Goal: Task Accomplishment & Management: Complete application form

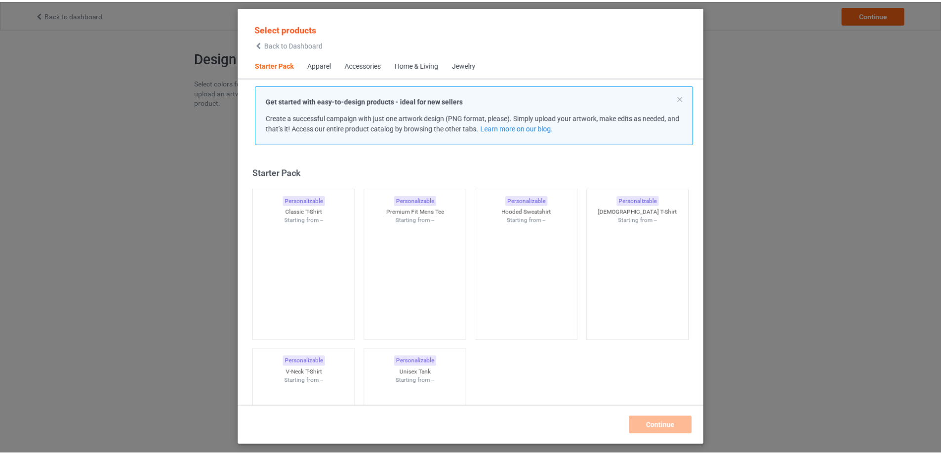
scroll to position [13, 0]
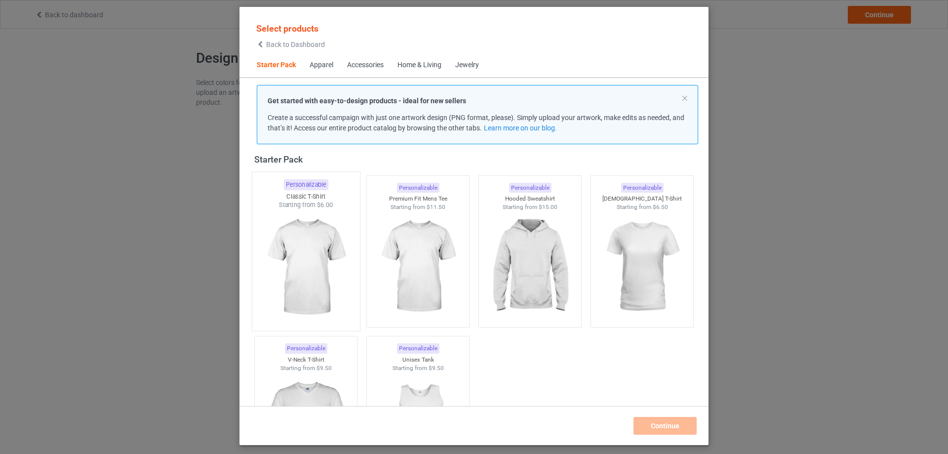
click at [316, 252] on img at bounding box center [305, 267] width 93 height 116
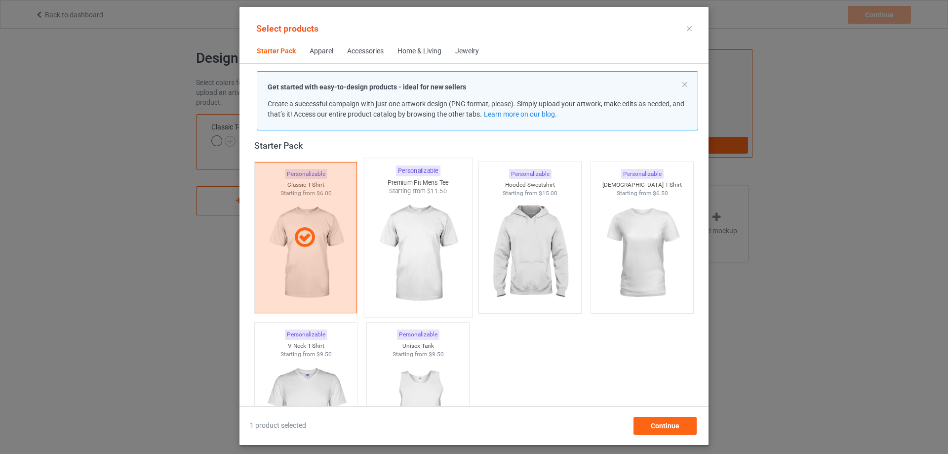
click at [392, 269] on img at bounding box center [417, 254] width 93 height 116
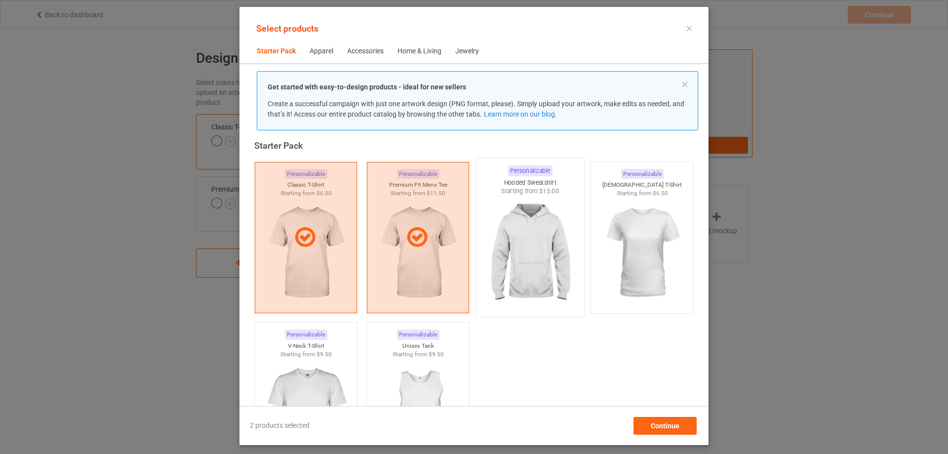
click at [505, 266] on img at bounding box center [529, 254] width 93 height 116
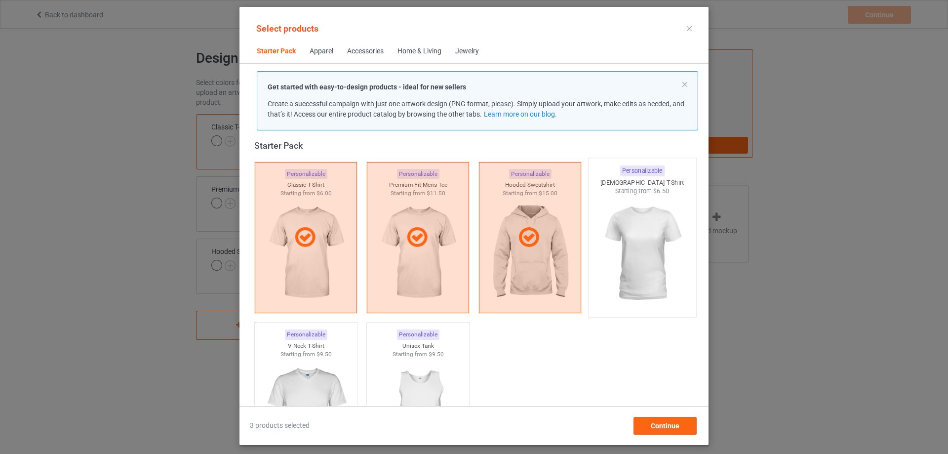
click at [622, 270] on img at bounding box center [642, 254] width 93 height 116
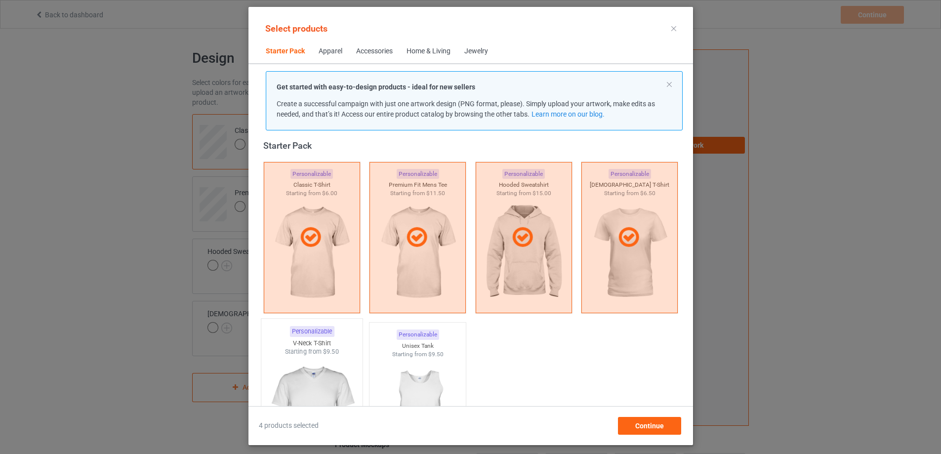
click at [342, 372] on img at bounding box center [311, 414] width 93 height 116
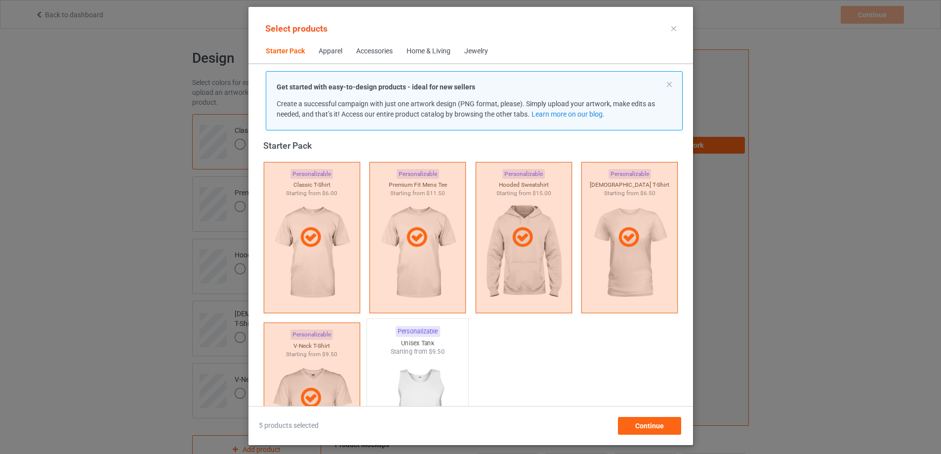
click at [411, 368] on img at bounding box center [417, 414] width 93 height 116
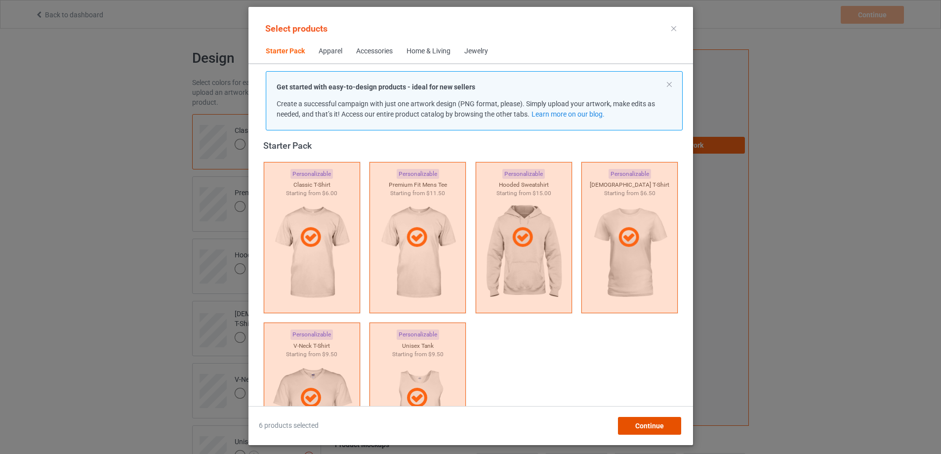
click at [676, 425] on div "Continue" at bounding box center [648, 426] width 63 height 18
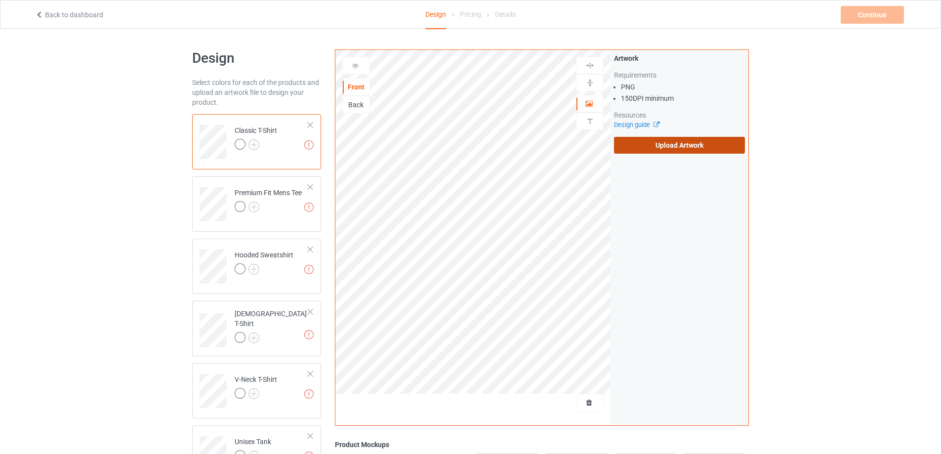
click at [672, 145] on label "Upload Artwork" at bounding box center [679, 145] width 131 height 17
click at [0, 0] on input "Upload Artwork" at bounding box center [0, 0] width 0 height 0
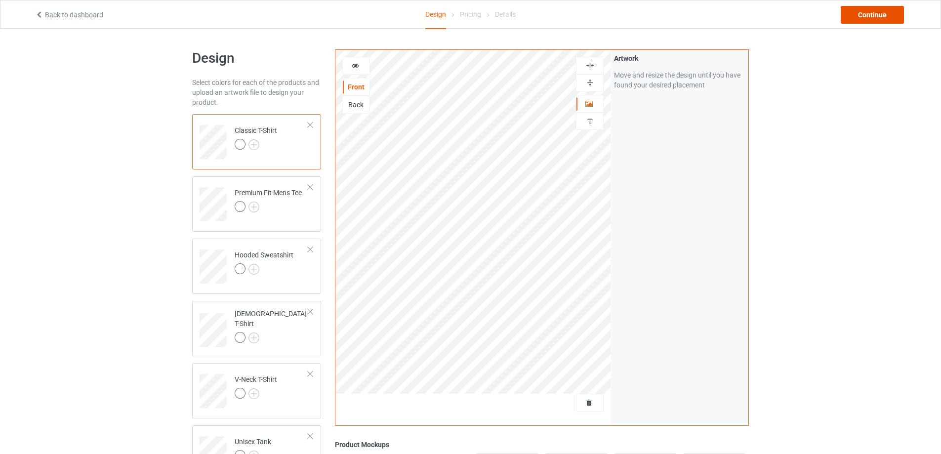
click at [862, 16] on div "Continue" at bounding box center [872, 15] width 63 height 18
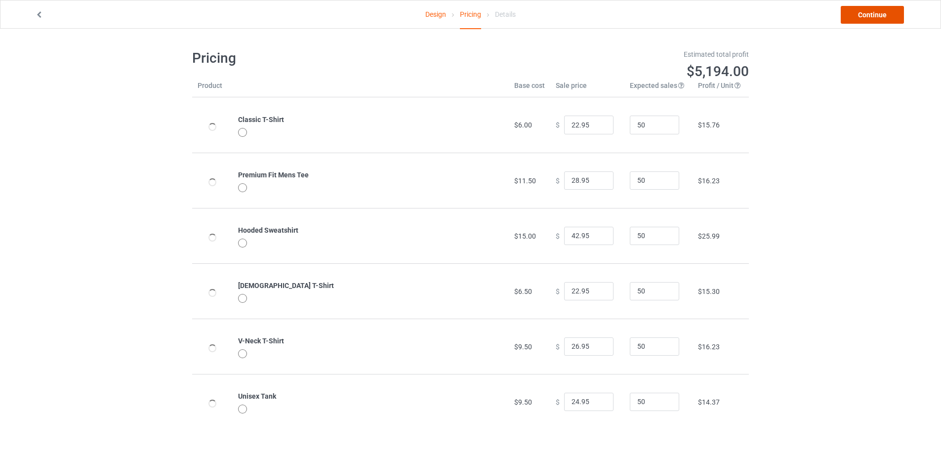
click at [863, 16] on link "Continue" at bounding box center [872, 15] width 63 height 18
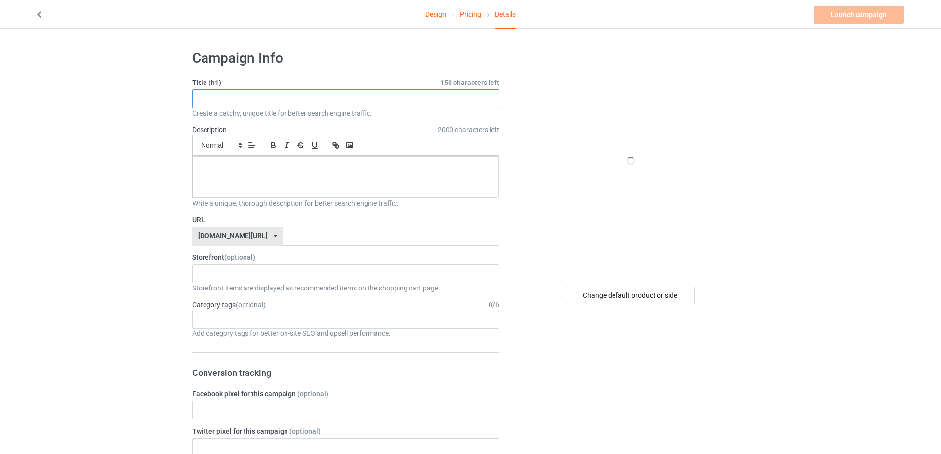
click at [279, 94] on input "text" at bounding box center [345, 98] width 307 height 19
click at [319, 100] on input "text" at bounding box center [345, 98] width 307 height 19
paste input "Cute [DATE] Ghost with Pumpkin Cup"
type input "Cute [DATE] Ghost with Pumpkin Cup"
click at [279, 175] on div at bounding box center [346, 176] width 306 height 41
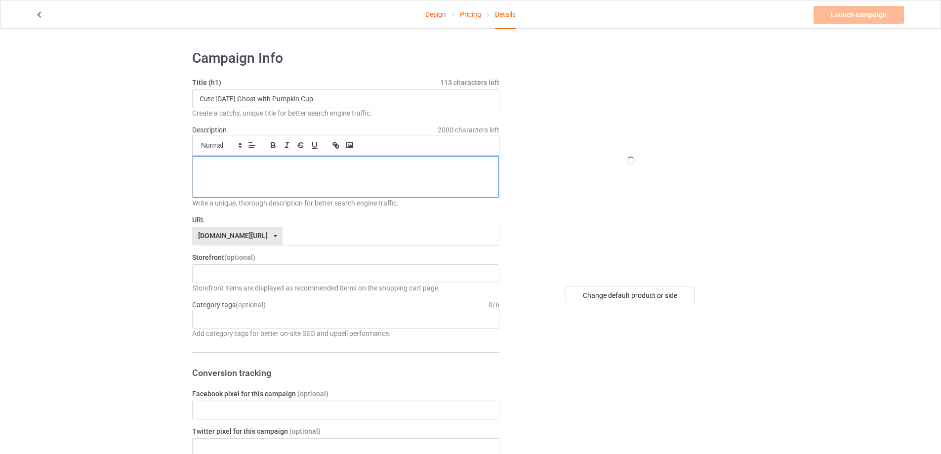
click at [280, 175] on div at bounding box center [346, 176] width 306 height 41
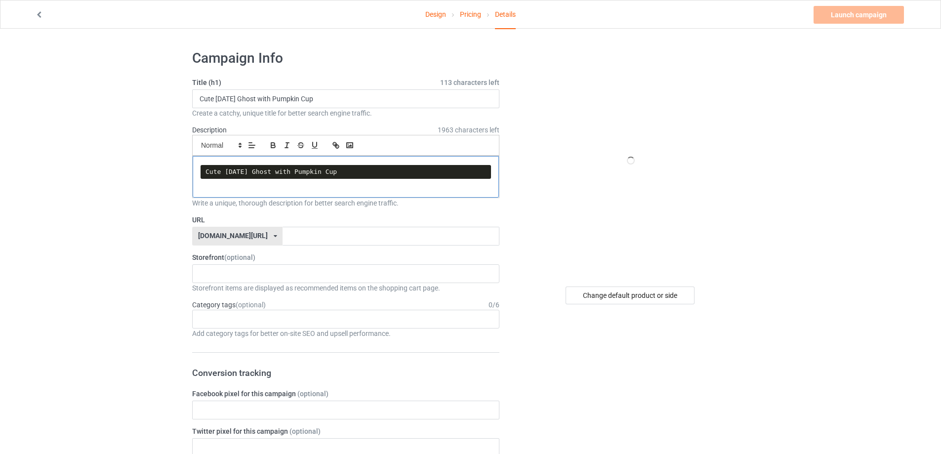
click at [254, 190] on p at bounding box center [346, 185] width 290 height 9
click at [357, 175] on pre "Cute [DATE] Ghost with Pumpkin Cup" at bounding box center [346, 172] width 290 height 14
click at [335, 173] on pre "Cute [DATE] Ghost with Pumpkin Cup" at bounding box center [346, 172] width 290 height 14
click at [287, 177] on pre "Cute [DATE] Ghost with Pumpkin Cup" at bounding box center [346, 172] width 290 height 14
click at [311, 186] on p at bounding box center [346, 185] width 290 height 9
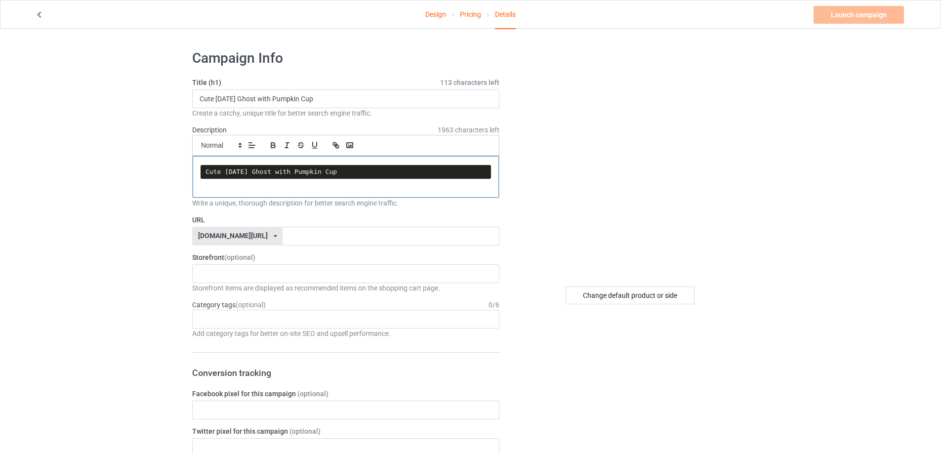
click at [375, 176] on pre "Cute [DATE] Ghost with Pumpkin Cup" at bounding box center [346, 172] width 290 height 14
drag, startPoint x: 346, startPoint y: 174, endPoint x: 179, endPoint y: 170, distance: 167.0
click at [251, 178] on pre at bounding box center [346, 172] width 290 height 14
click at [244, 190] on p at bounding box center [346, 185] width 290 height 9
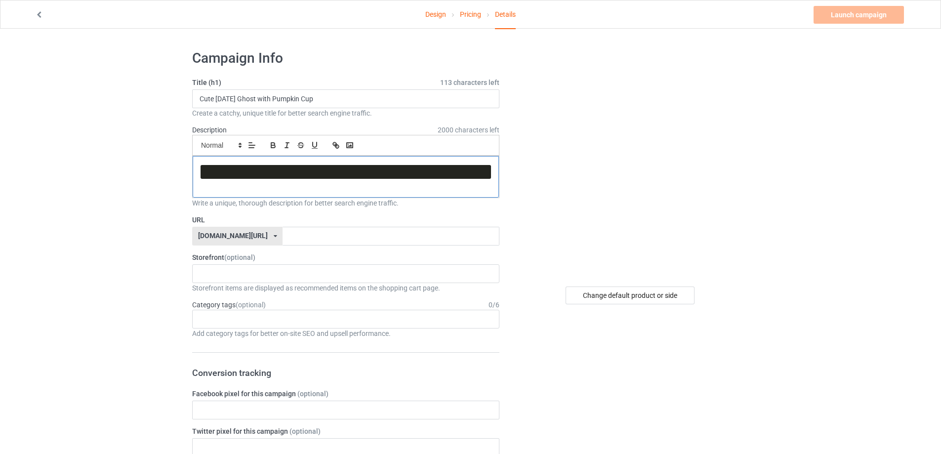
click at [243, 190] on p at bounding box center [346, 185] width 290 height 9
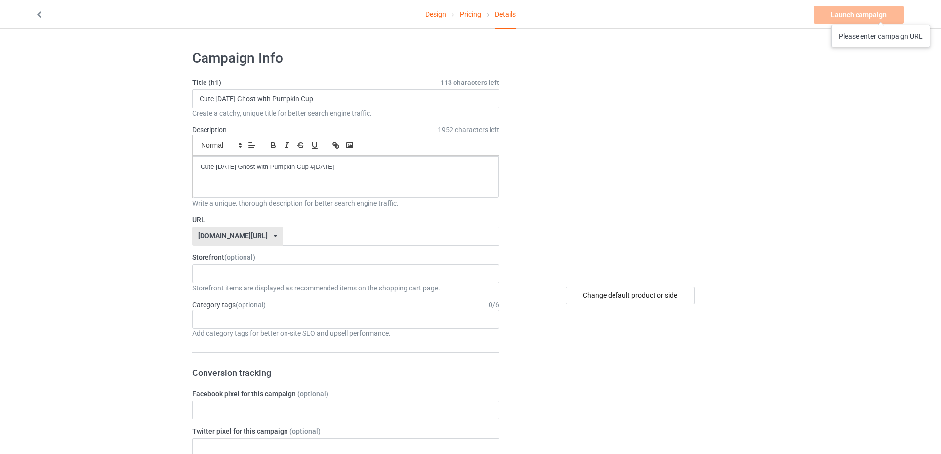
click at [881, 15] on div "Launch campaign Please enter campaign URL" at bounding box center [859, 15] width 92 height 18
click at [335, 237] on input "text" at bounding box center [390, 236] width 216 height 19
click at [866, 21] on div "Launch campaign Please enter campaign URL" at bounding box center [859, 15] width 92 height 18
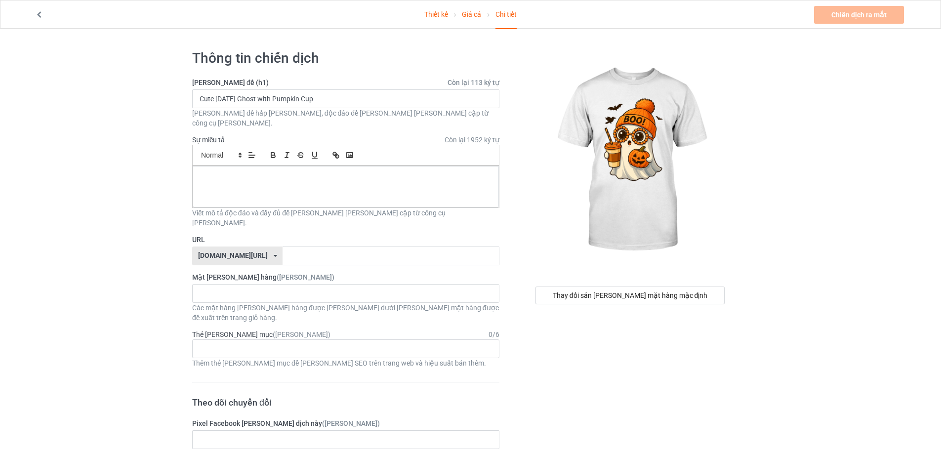
click at [848, 16] on div "Chiến dịch ra mắt [PERSON_NAME] nhập mô [PERSON_NAME] dịch" at bounding box center [860, 15] width 92 height 18
click at [368, 180] on div at bounding box center [346, 186] width 306 height 41
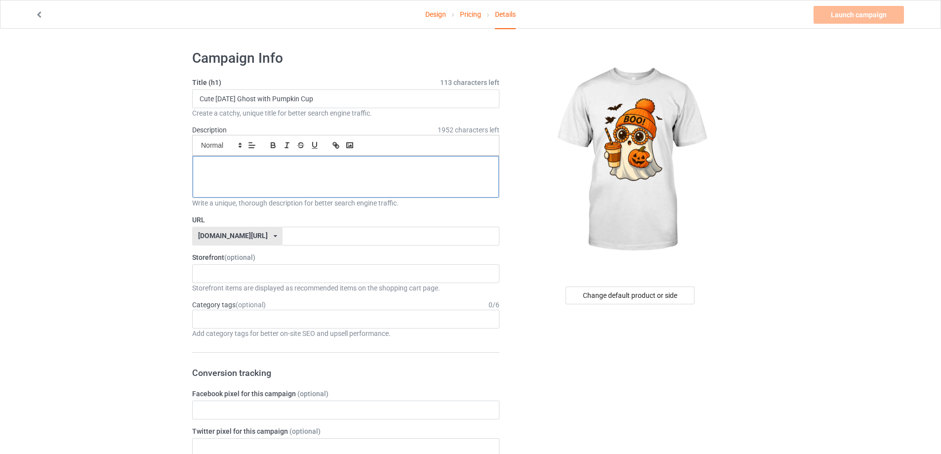
click at [301, 164] on p at bounding box center [346, 166] width 290 height 9
click at [309, 167] on p at bounding box center [346, 166] width 290 height 9
click at [278, 169] on p at bounding box center [346, 166] width 290 height 9
drag, startPoint x: 278, startPoint y: 169, endPoint x: 193, endPoint y: 173, distance: 85.6
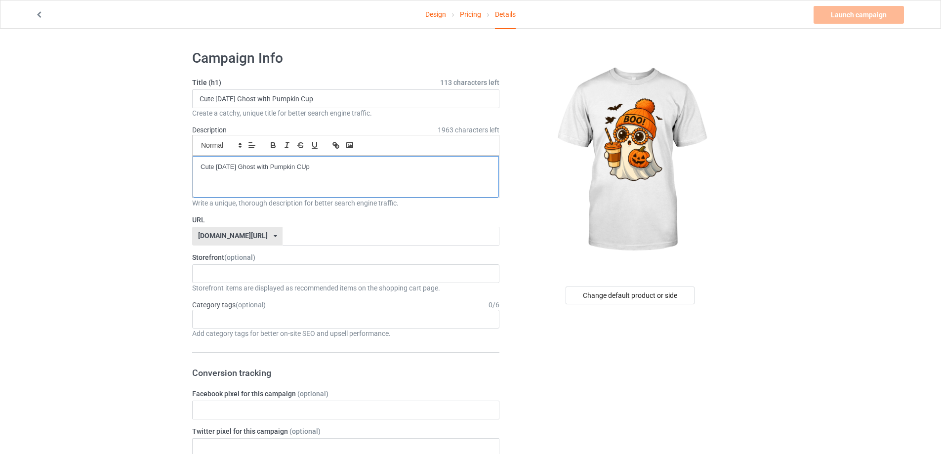
click at [315, 166] on p "Cute [DATE] Ghost with Pumpkin CUp" at bounding box center [346, 166] width 290 height 9
click at [304, 181] on div "Cute [DATE] Ghost with Pumpkin Cup" at bounding box center [346, 176] width 306 height 41
click at [292, 239] on input "text" at bounding box center [390, 236] width 216 height 19
click at [863, 13] on div "Launch campaign Please enter campaign URL" at bounding box center [859, 15] width 92 height 18
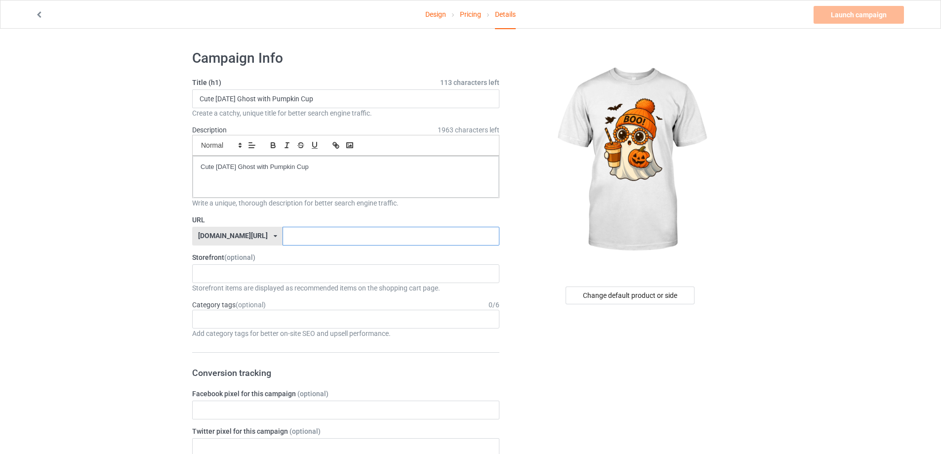
click at [345, 243] on input "text" at bounding box center [390, 236] width 216 height 19
click at [284, 275] on div "Sports Poster Love animals 5c1a66beaa66fa60480d175c 5c12788e95e5f13a690d746d 5b…" at bounding box center [345, 273] width 307 height 19
click at [249, 321] on div "Love animals" at bounding box center [346, 328] width 306 height 18
click at [295, 235] on input "text" at bounding box center [390, 236] width 216 height 19
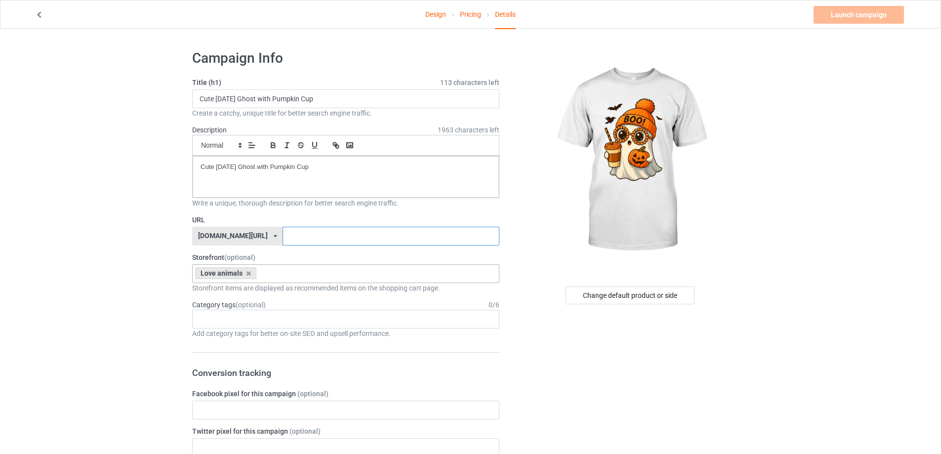
click at [293, 233] on input "text" at bounding box center [390, 236] width 216 height 19
paste input "[URL][DOMAIN_NAME]"
type input "[URL][DOMAIN_NAME]"
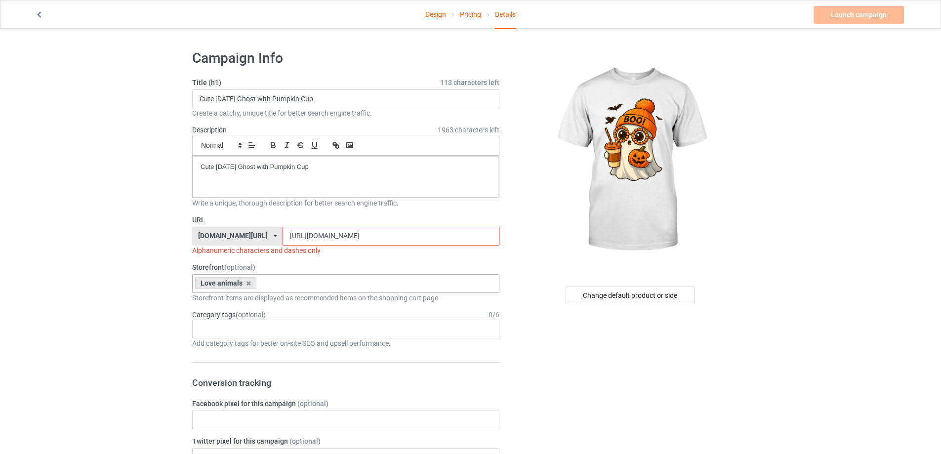
drag, startPoint x: 389, startPoint y: 233, endPoint x: 249, endPoint y: 234, distance: 139.3
click at [249, 234] on div "[DOMAIN_NAME][URL] [DOMAIN_NAME][URL] 587d0d41cee36fd012c64a69 [URL][DOMAIN_NAM…" at bounding box center [345, 236] width 307 height 19
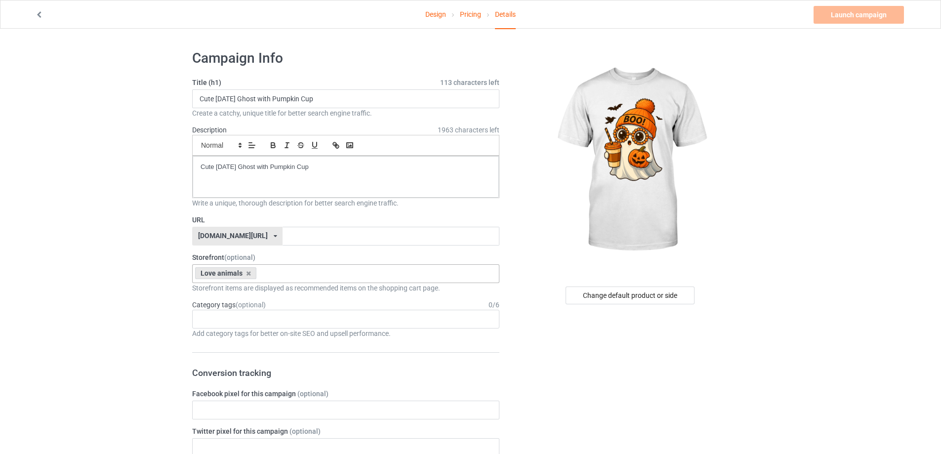
click at [305, 240] on input "text" at bounding box center [390, 236] width 216 height 19
paste input "[URL][DOMAIN_NAME]"
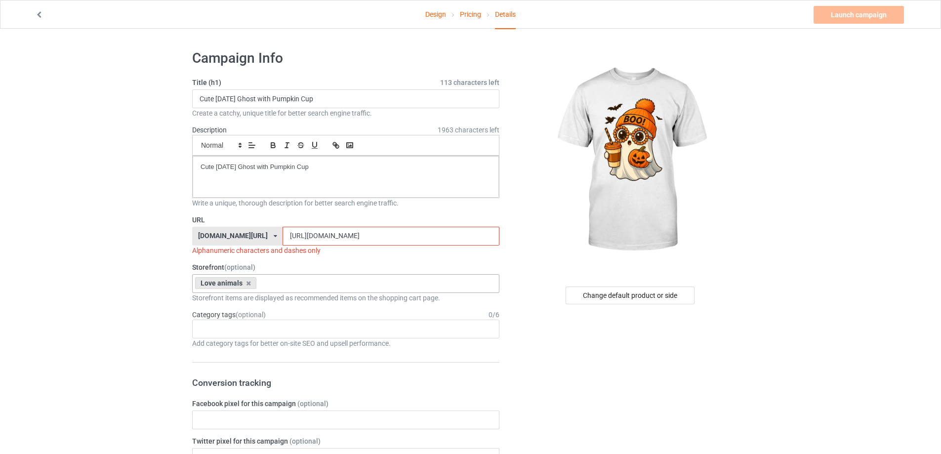
type input "[URL][DOMAIN_NAME]"
click at [289, 284] on div "Love animals Sports Poster 5c1a66beaa66fa60480d175c 5c12788e95e5f13a690d746d 5b…" at bounding box center [345, 283] width 307 height 19
click at [861, 16] on div "Launch campaign Invalid campaign URL" at bounding box center [859, 15] width 92 height 18
drag, startPoint x: 420, startPoint y: 237, endPoint x: 257, endPoint y: 239, distance: 162.5
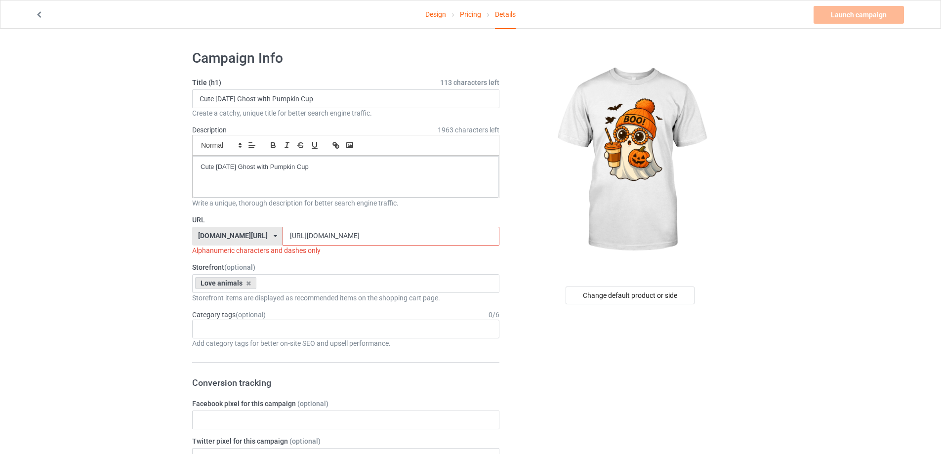
click at [282, 239] on input "[URL][DOMAIN_NAME]" at bounding box center [390, 236] width 216 height 19
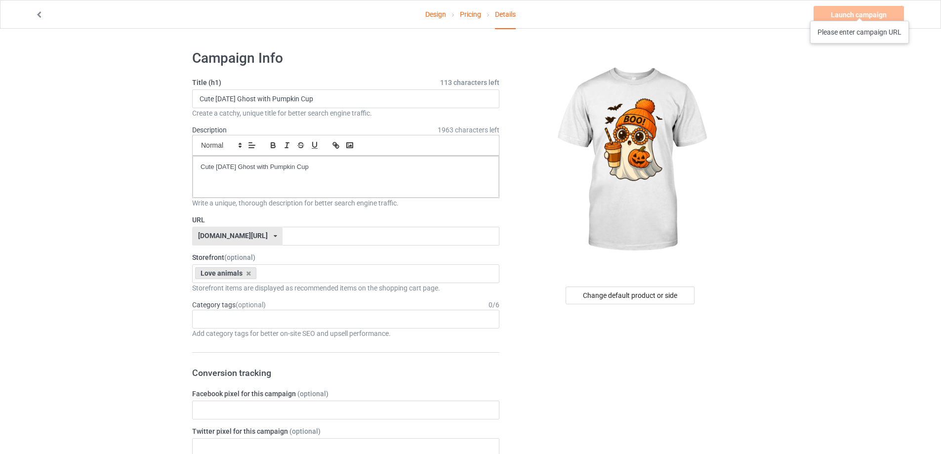
click at [860, 11] on div "Launch campaign Please enter campaign URL" at bounding box center [859, 15] width 92 height 18
click at [860, 13] on div "Launch campaign Please enter campaign URL" at bounding box center [859, 15] width 92 height 18
click at [290, 240] on input "text" at bounding box center [390, 236] width 216 height 19
paste input "[DOMAIN_NAME][URL][DATE]"
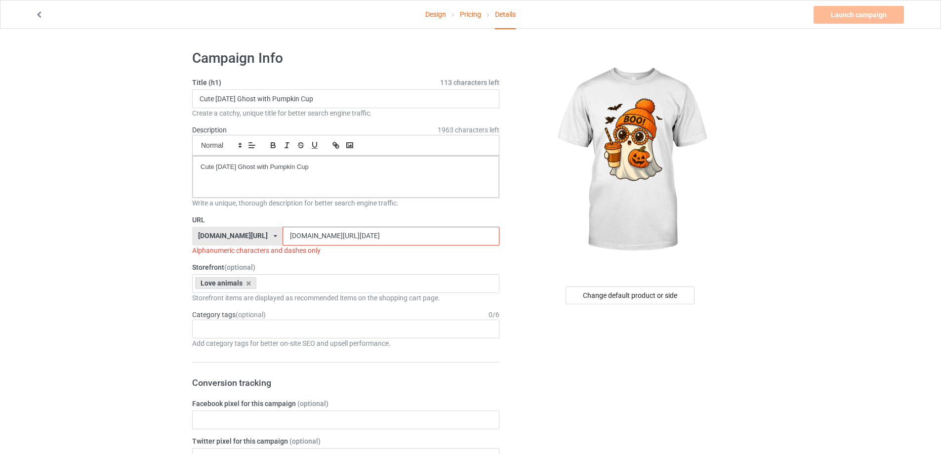
drag, startPoint x: 299, startPoint y: 236, endPoint x: 256, endPoint y: 244, distance: 43.3
click at [282, 244] on input "[DOMAIN_NAME][URL][DATE]" at bounding box center [390, 236] width 216 height 19
click at [282, 237] on input "/cute-[DATE]-ghost" at bounding box center [390, 236] width 216 height 19
click at [322, 281] on div "Love animals Sports Poster 5c1a66beaa66fa60480d175c 5c12788e95e5f13a690d746d 5b…" at bounding box center [345, 283] width 307 height 19
click at [246, 285] on icon at bounding box center [248, 283] width 5 height 6
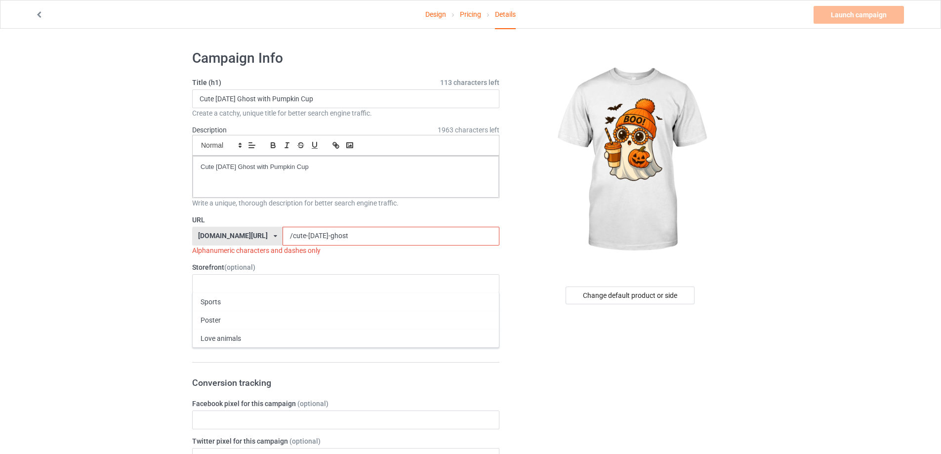
click at [282, 235] on input "/cute-[DATE]-ghost" at bounding box center [390, 236] width 216 height 19
drag, startPoint x: 260, startPoint y: 236, endPoint x: 364, endPoint y: 239, distance: 104.2
click at [364, 239] on input "cute-[DATE]-ghost" at bounding box center [390, 236] width 216 height 19
paste input "ghost-pumpkin-cup"
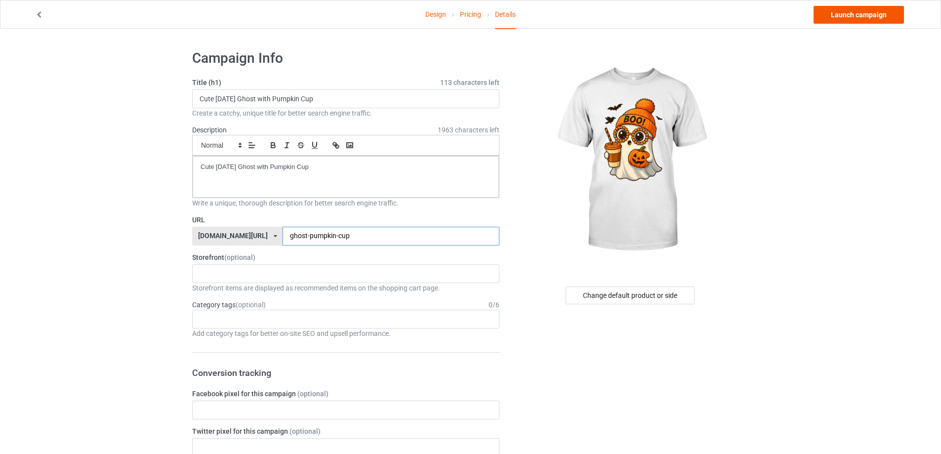
type input "ghost-pumpkin-cup"
click at [870, 17] on link "Launch campaign" at bounding box center [858, 15] width 90 height 18
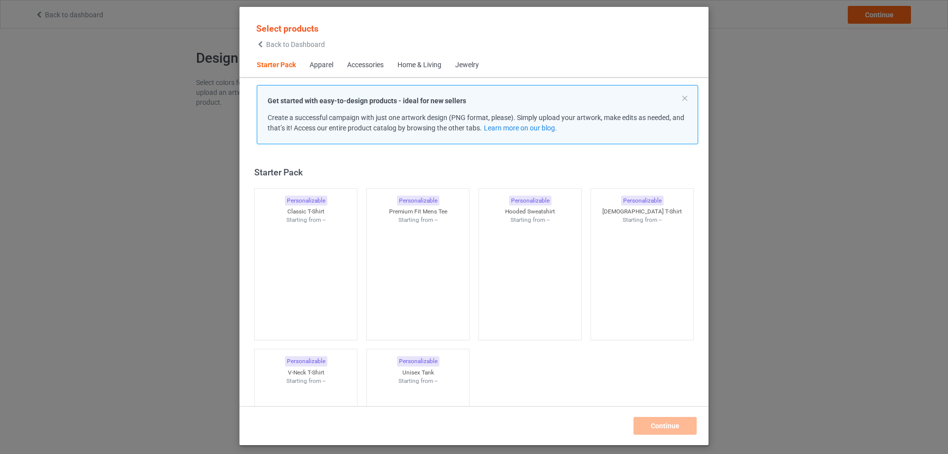
scroll to position [13, 0]
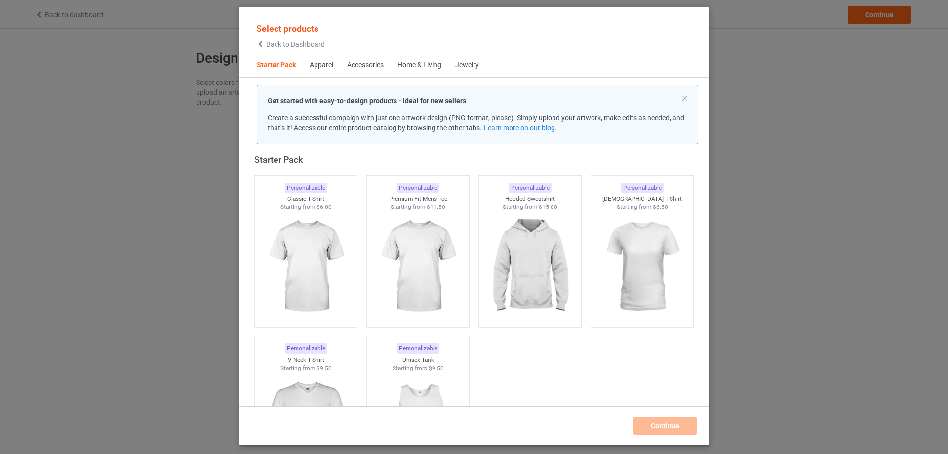
click at [845, 58] on div "Select products Back to Dashboard Starter Pack Apparel Accessories Home & Livin…" at bounding box center [474, 227] width 948 height 454
click at [291, 45] on span "Back to Dashboard" at bounding box center [295, 44] width 59 height 8
